Goal: Transaction & Acquisition: Download file/media

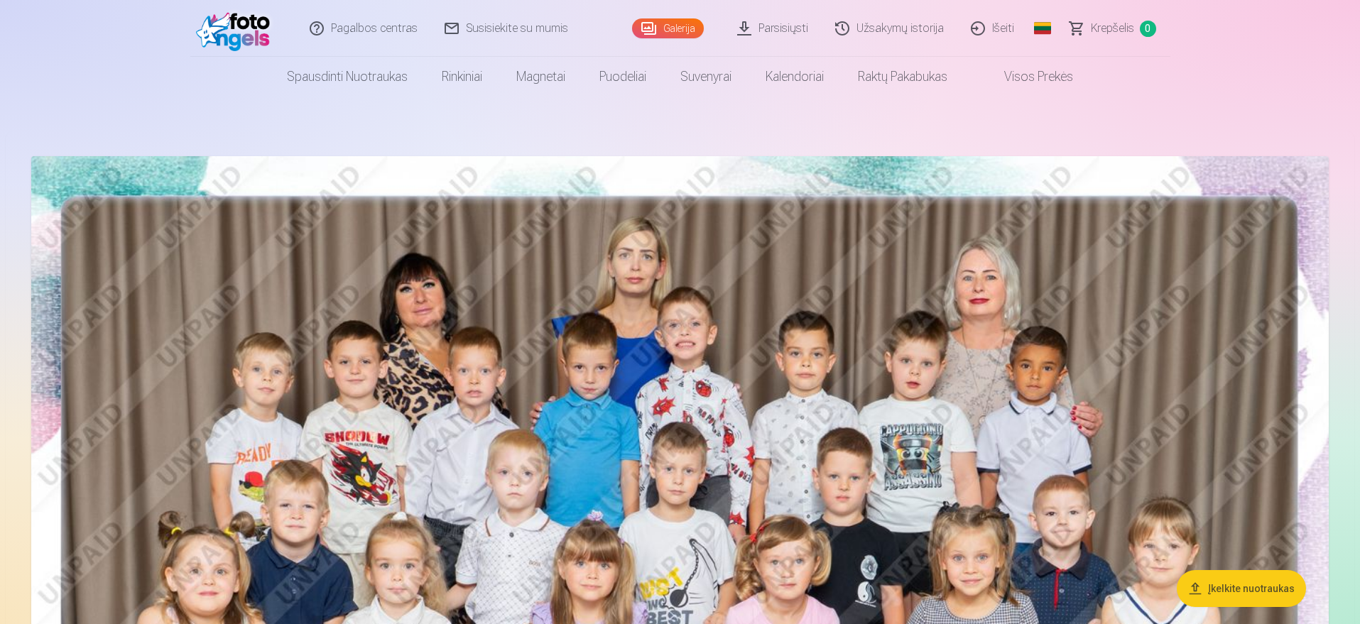
click at [789, 26] on link "Parsisiųsti" at bounding box center [774, 28] width 98 height 57
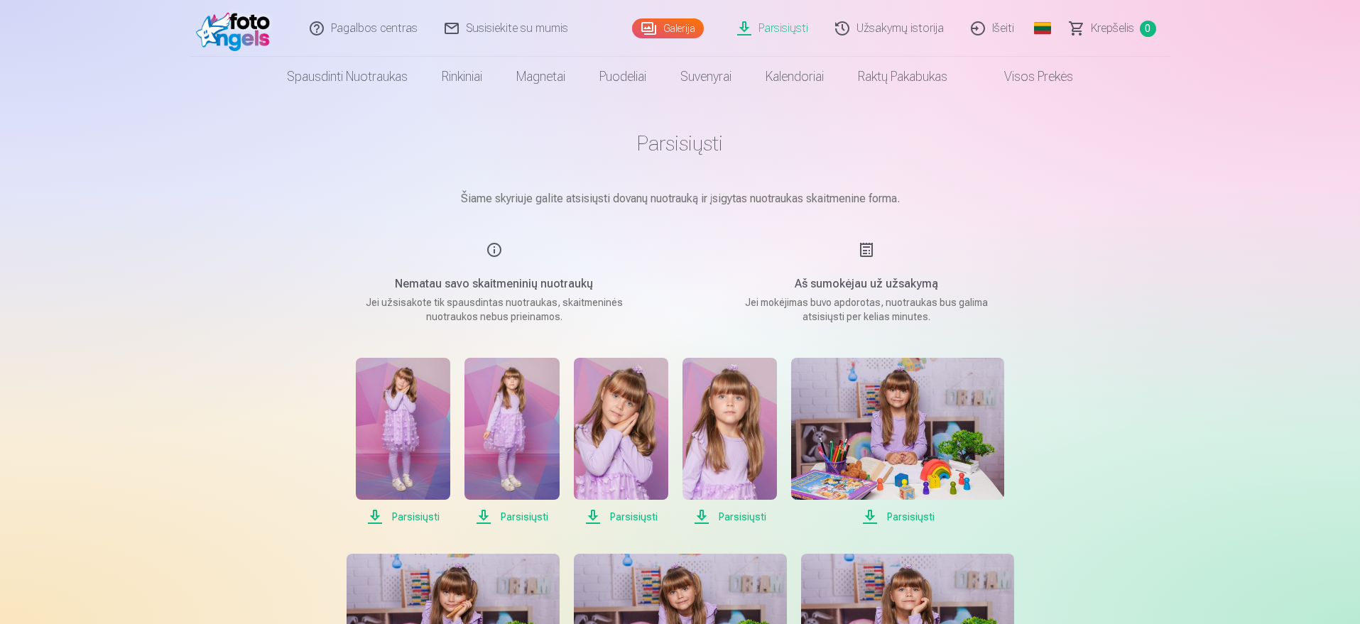
click at [404, 516] on span "Parsisiųsti" at bounding box center [403, 517] width 94 height 17
click at [375, 514] on span "Parsisiųsti" at bounding box center [403, 517] width 94 height 17
click at [485, 514] on span "Parsisiųsti" at bounding box center [512, 517] width 94 height 17
click at [594, 517] on span "Parsisiųsti" at bounding box center [621, 517] width 94 height 17
click at [703, 515] on span "Parsisiųsti" at bounding box center [730, 517] width 94 height 17
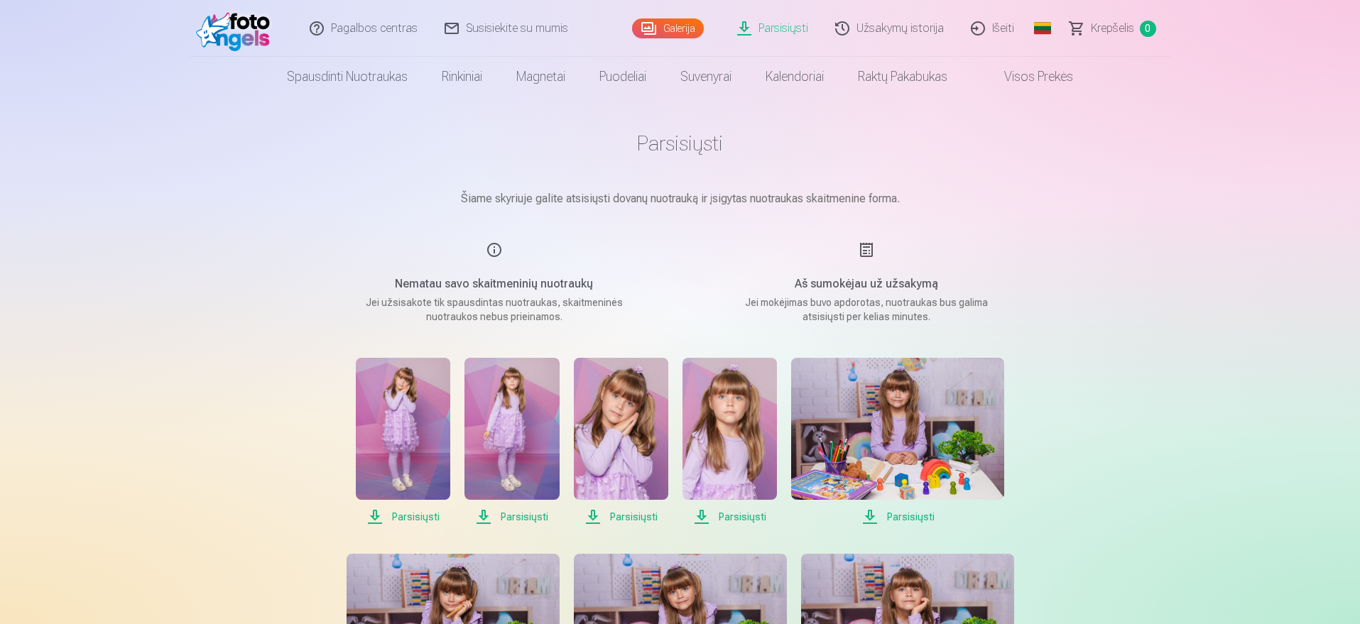
click at [867, 517] on span "Parsisiųsti" at bounding box center [897, 517] width 213 height 17
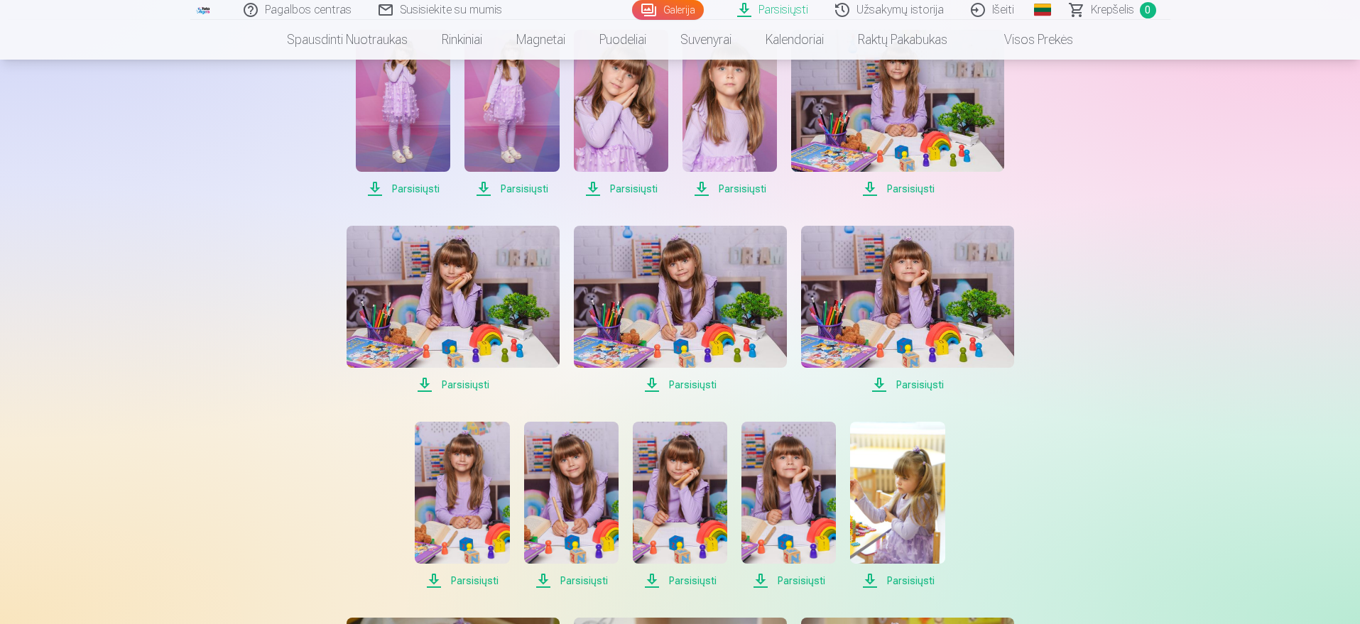
scroll to position [330, 0]
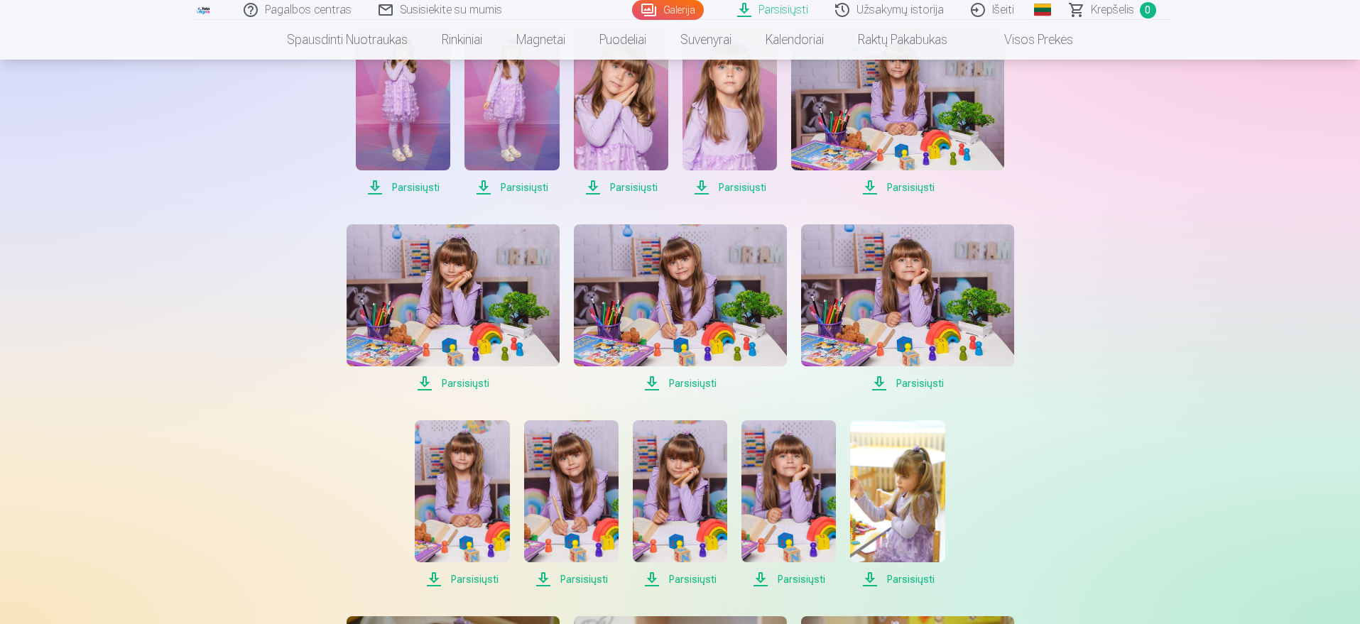
click at [483, 187] on span "Parsisiųsti" at bounding box center [512, 187] width 94 height 17
click at [421, 384] on span "Parsisiųsti" at bounding box center [453, 383] width 213 height 17
click at [428, 384] on span "Parsisiųsti" at bounding box center [453, 383] width 213 height 17
click at [653, 379] on span "Parsisiųsti" at bounding box center [680, 383] width 213 height 17
click at [882, 380] on span "Parsisiųsti" at bounding box center [907, 383] width 213 height 17
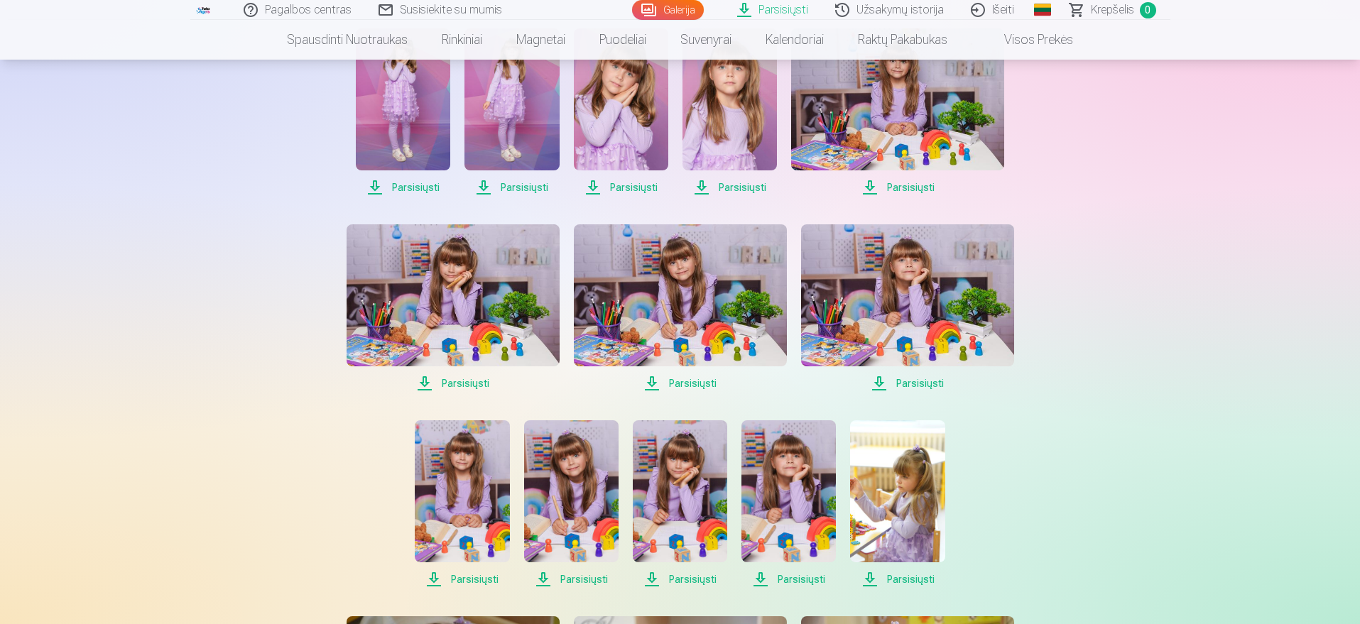
click at [433, 580] on span "Parsisiųsti" at bounding box center [462, 579] width 94 height 17
click at [545, 580] on span "Parsisiųsti" at bounding box center [571, 579] width 94 height 17
click at [654, 583] on span "Parsisiųsti" at bounding box center [680, 579] width 94 height 17
click at [764, 578] on span "Parsisiųsti" at bounding box center [789, 579] width 94 height 17
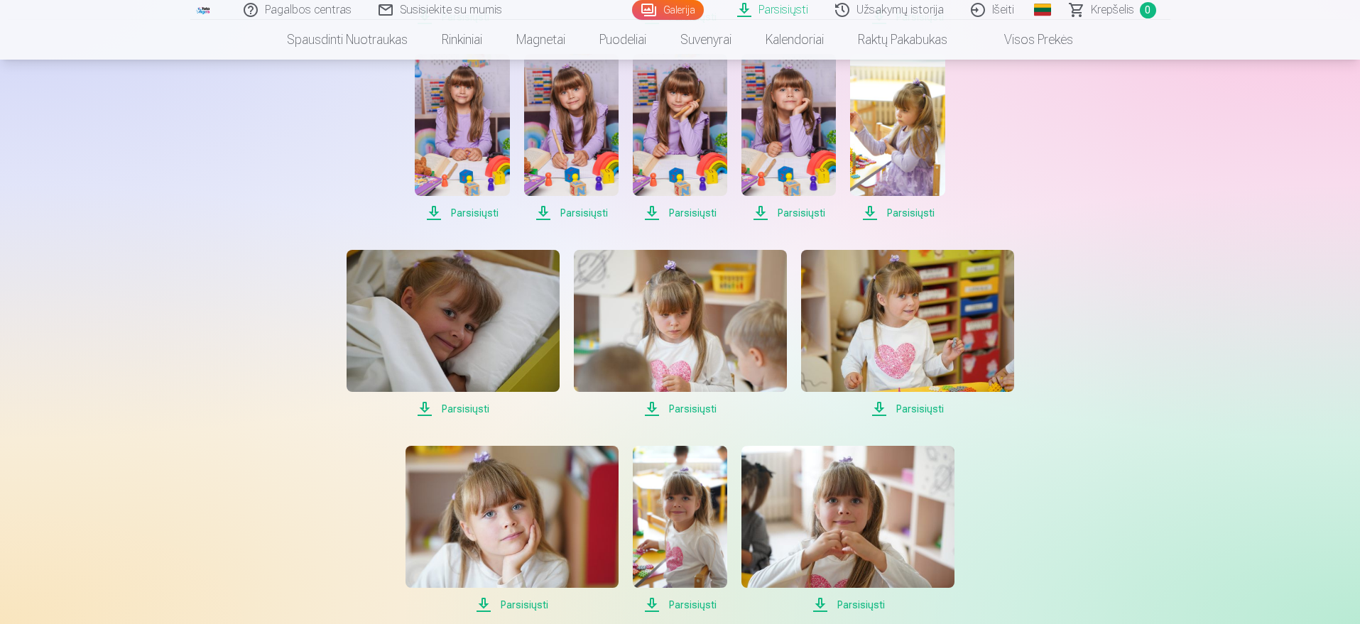
scroll to position [708, 0]
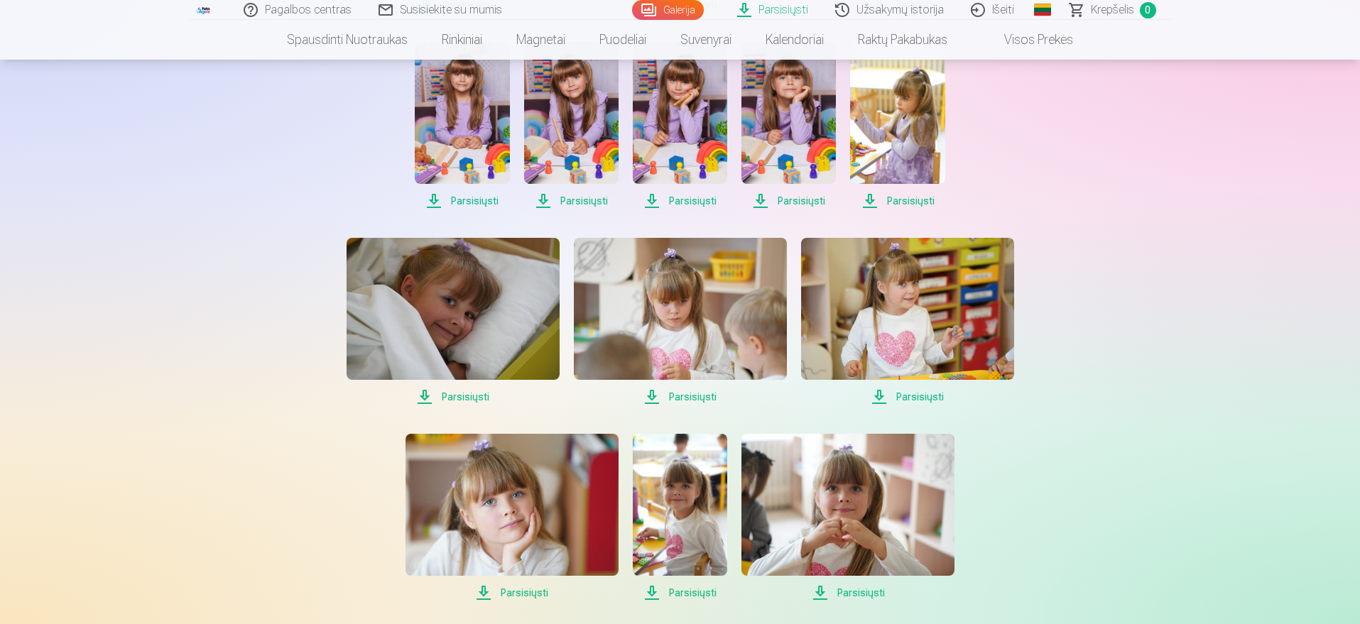
click at [426, 396] on span "Parsisiųsti" at bounding box center [453, 397] width 213 height 17
click at [653, 394] on span "Parsisiųsti" at bounding box center [680, 397] width 213 height 17
click at [879, 394] on span "Parsisiųsti" at bounding box center [907, 397] width 213 height 17
click at [486, 590] on span "Parsisiųsti" at bounding box center [512, 593] width 213 height 17
click at [654, 591] on span "Parsisiųsti" at bounding box center [680, 593] width 94 height 17
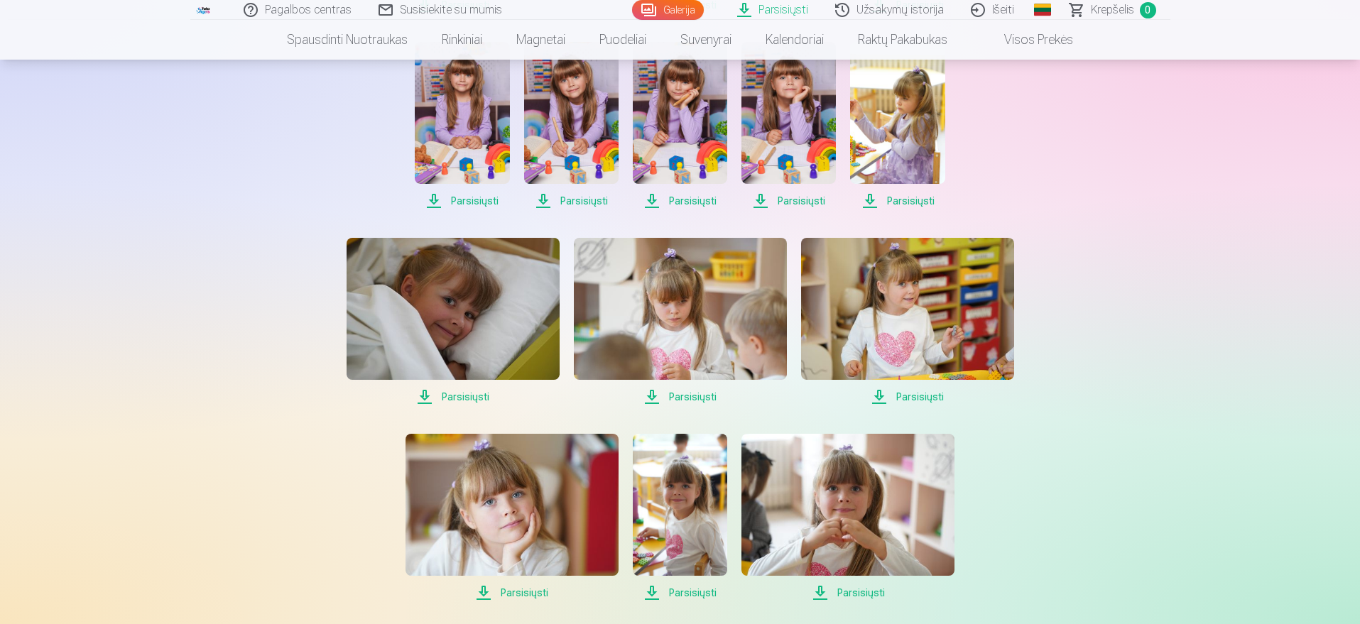
click at [823, 592] on span "Parsisiųsti" at bounding box center [848, 593] width 213 height 17
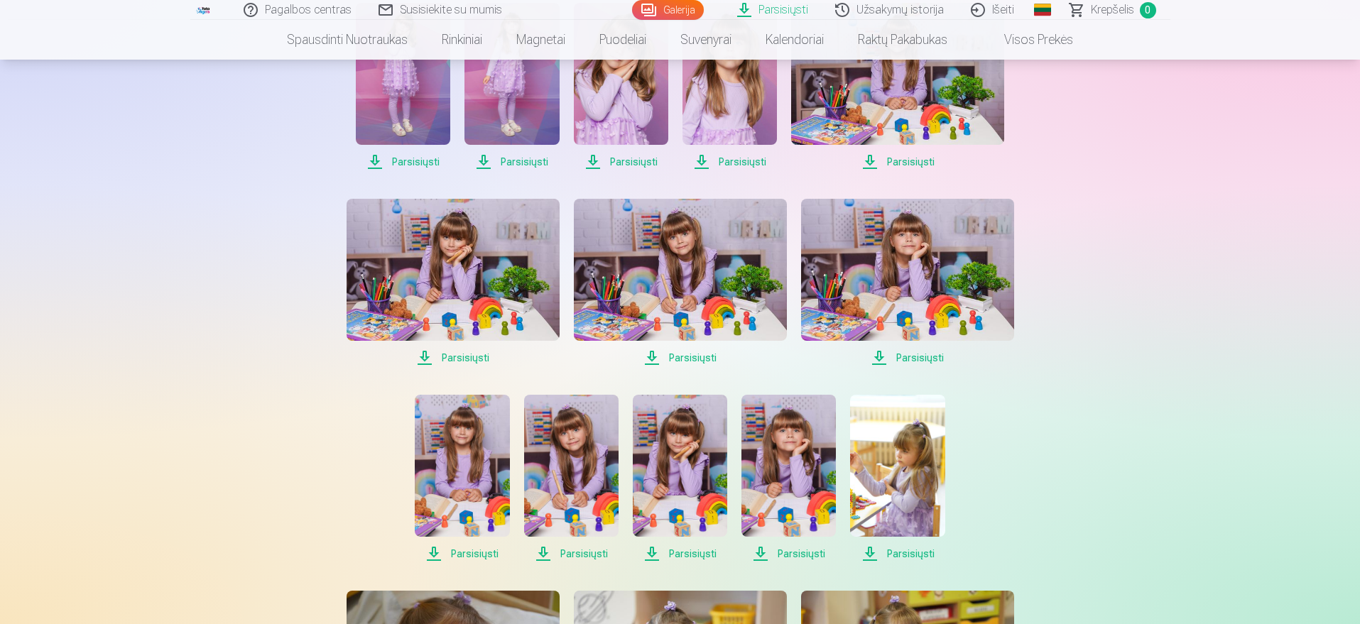
scroll to position [362, 0]
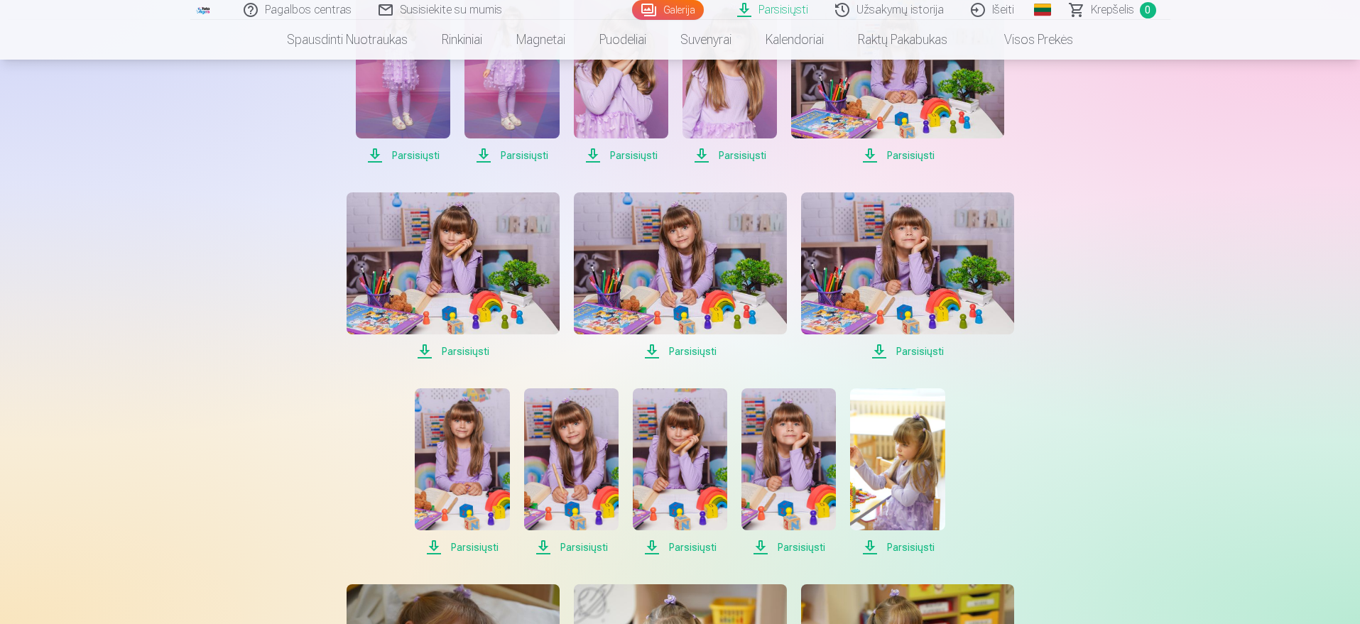
click at [760, 546] on span "Parsisiųsti" at bounding box center [789, 547] width 94 height 17
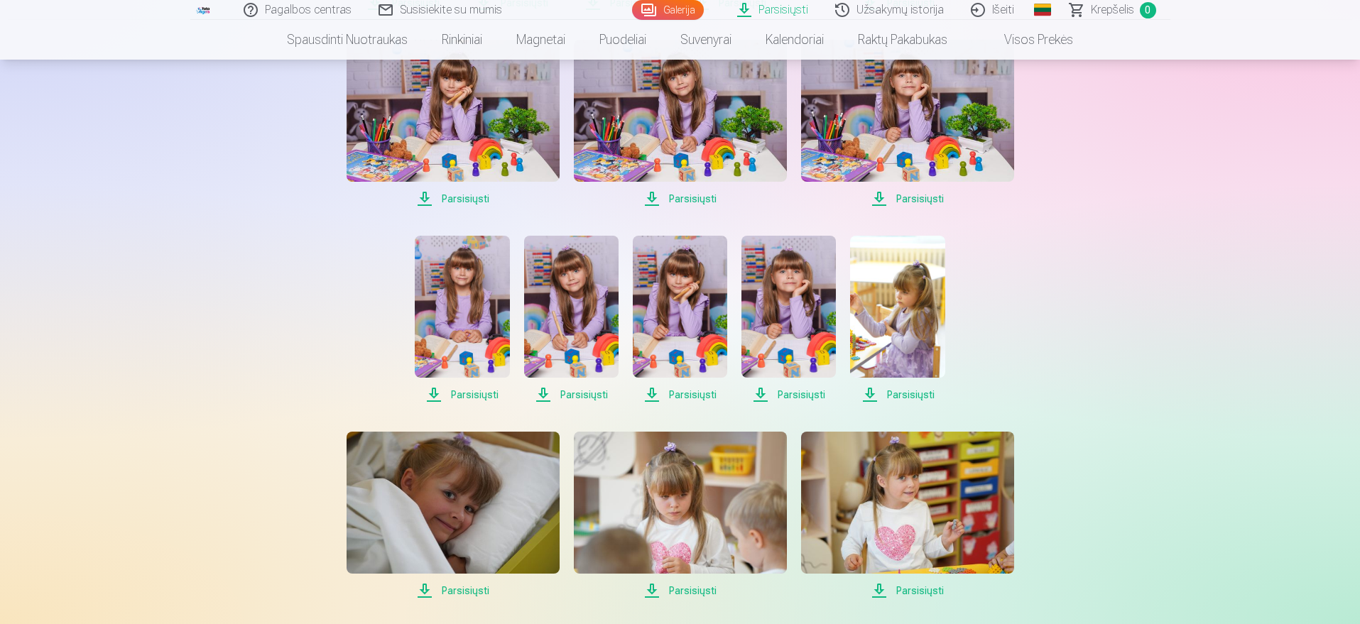
scroll to position [537, 0]
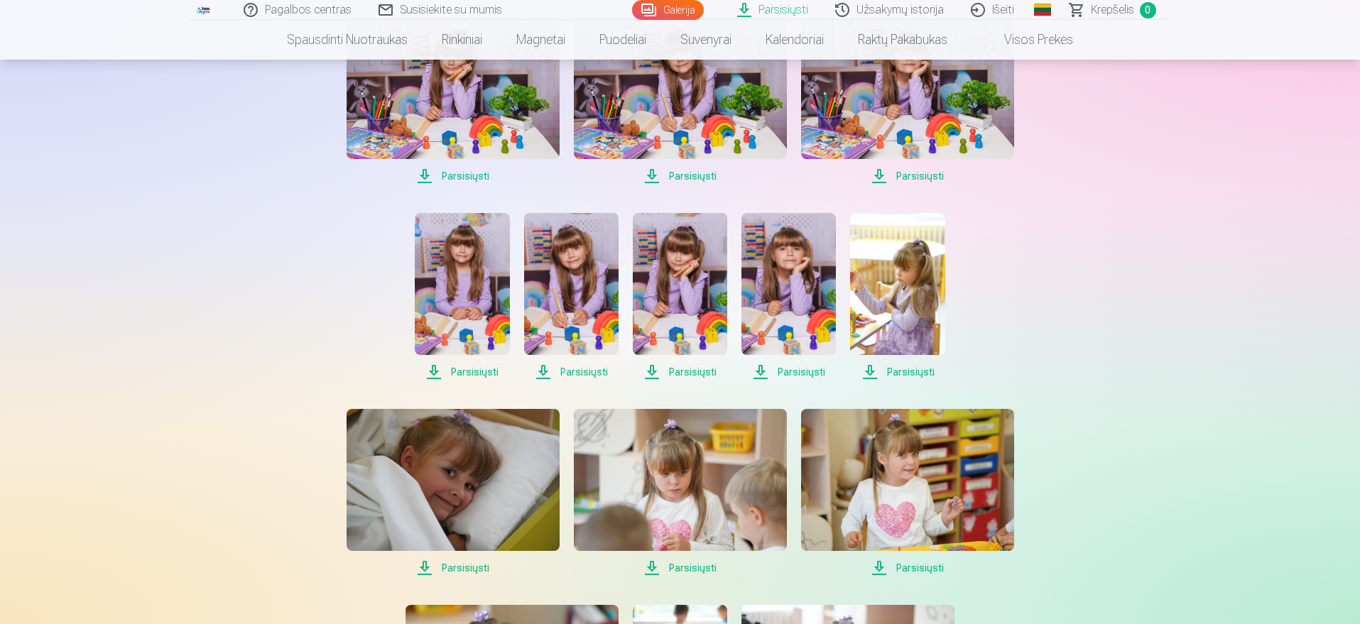
click at [867, 390] on div "Parsisiųsti Parsisiųsti Parsisiųsti Parsisiųsti Parsisiųsti Parsisiųsti Parsisi…" at bounding box center [680, 395] width 710 height 1148
click at [869, 369] on span "Parsisiųsti" at bounding box center [897, 372] width 94 height 17
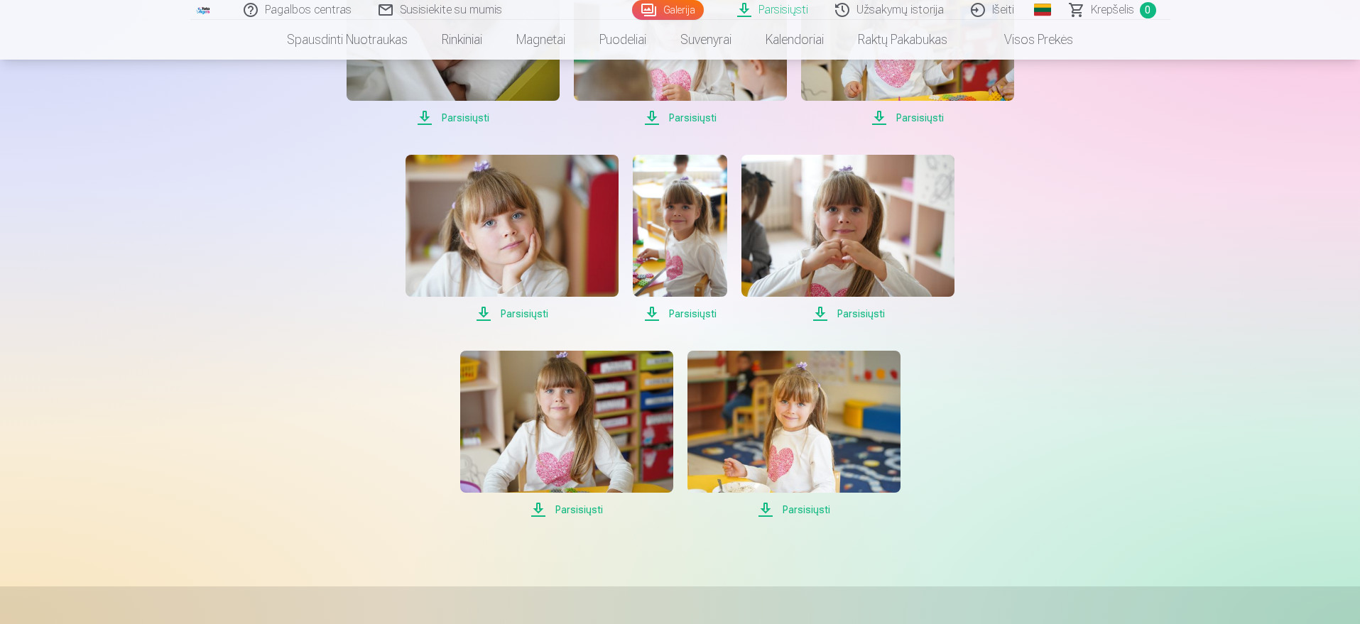
scroll to position [1006, 0]
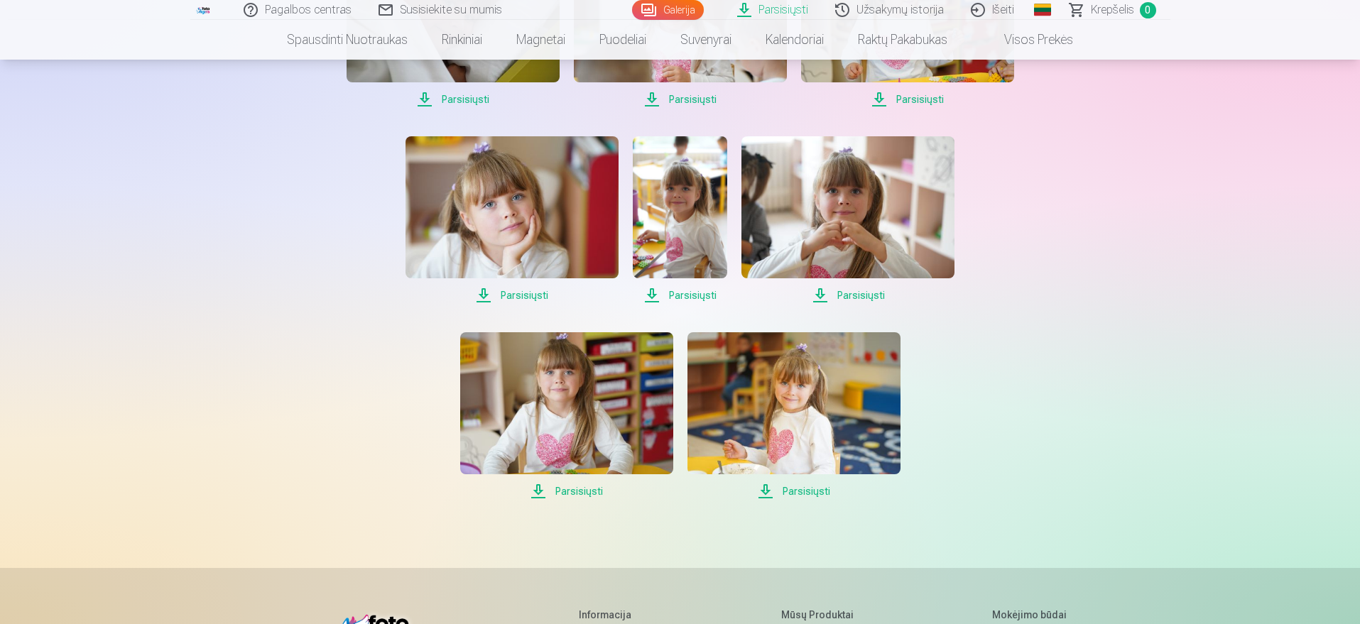
click at [578, 494] on span "Parsisiųsti" at bounding box center [566, 491] width 213 height 17
click at [765, 495] on span "Parsisiųsti" at bounding box center [794, 491] width 213 height 17
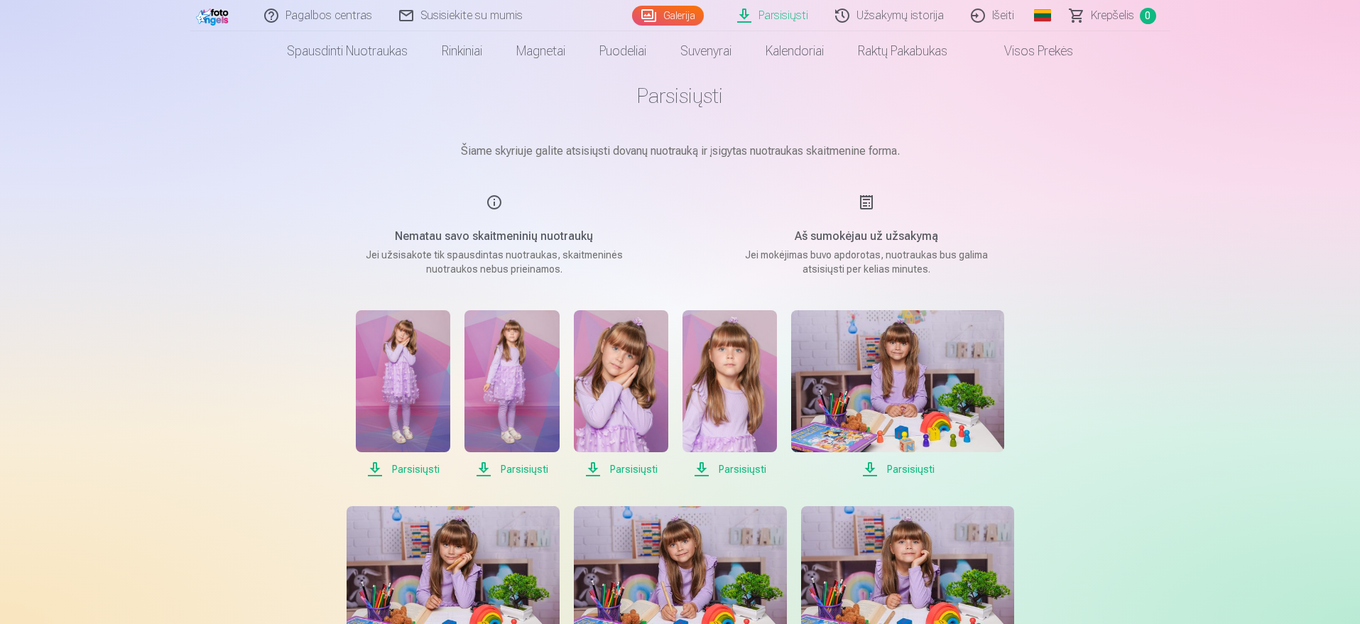
scroll to position [0, 0]
